Goal: Information Seeking & Learning: Learn about a topic

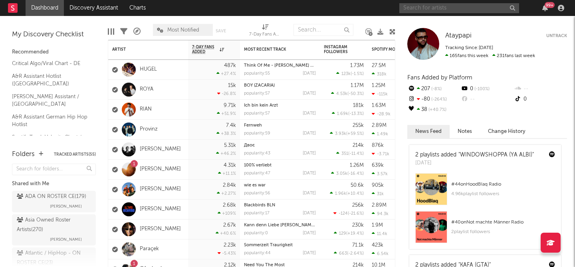
click at [456, 8] on input "text" at bounding box center [459, 8] width 120 height 10
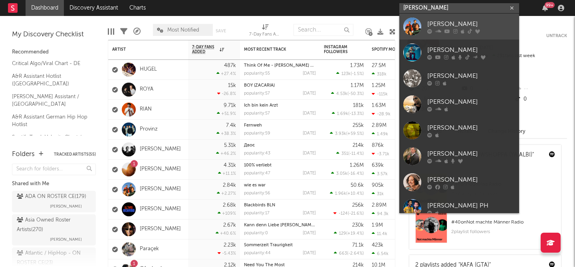
type input "[PERSON_NAME]"
click at [446, 23] on div "[PERSON_NAME]" at bounding box center [471, 24] width 88 height 10
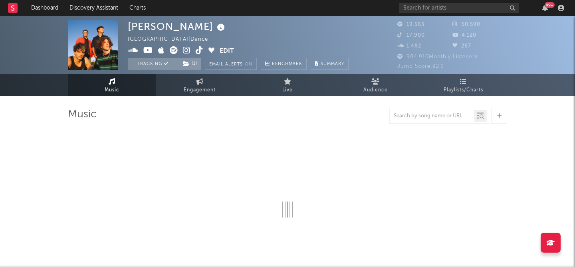
select select "6m"
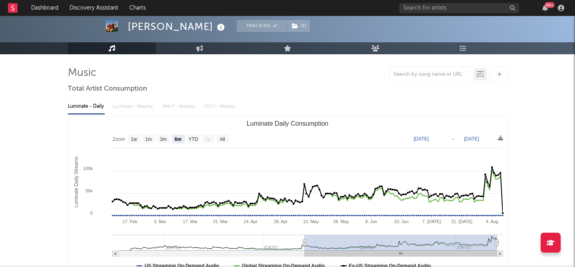
scroll to position [54, 0]
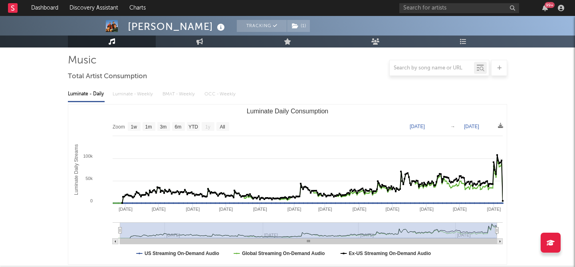
type input "[DATE]"
drag, startPoint x: 304, startPoint y: 231, endPoint x: 119, endPoint y: 228, distance: 185.2
click at [119, 228] on icon "Luminate Daily Consumption" at bounding box center [118, 230] width 3 height 6
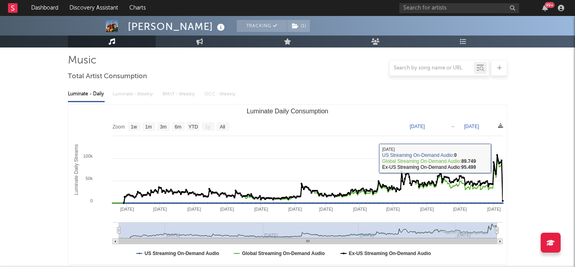
scroll to position [0, 0]
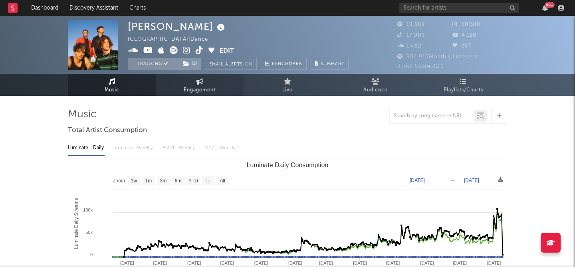
click at [221, 86] on link "Engagement" at bounding box center [200, 85] width 88 height 22
select select "1w"
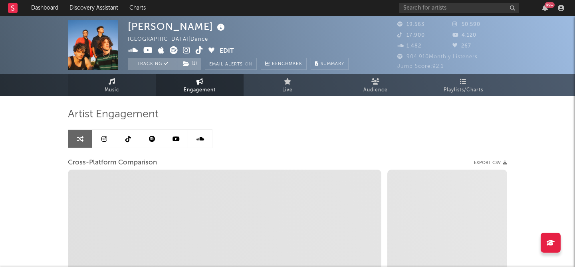
click at [127, 92] on link "Music" at bounding box center [112, 85] width 88 height 22
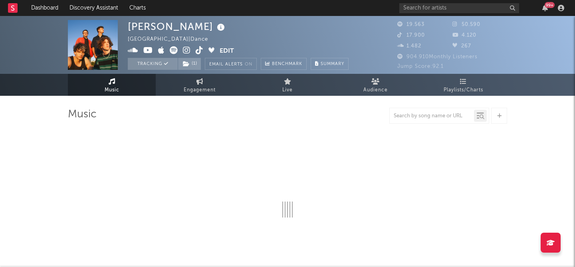
select select "6m"
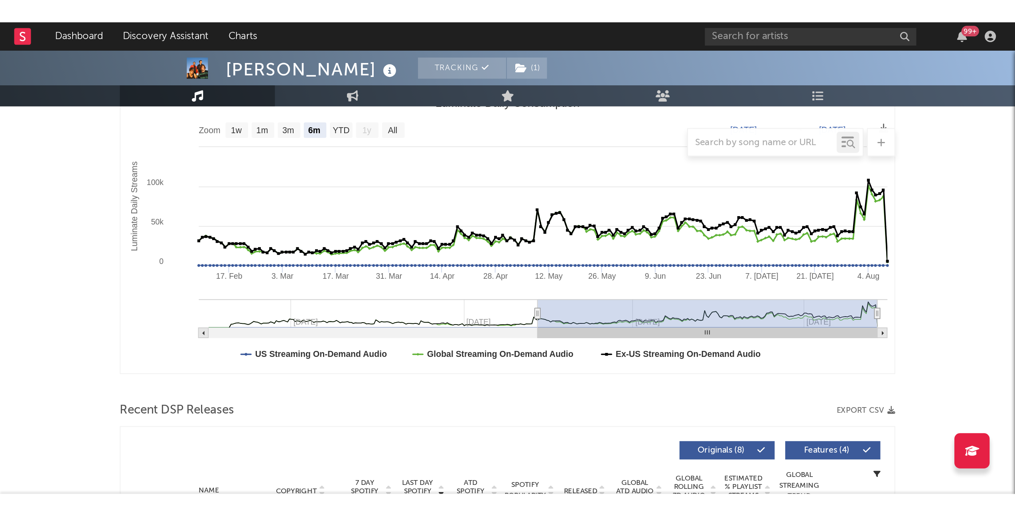
scroll to position [120, 0]
